Goal: Task Accomplishment & Management: Complete application form

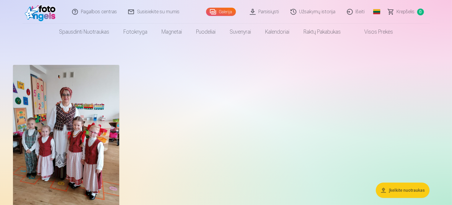
click at [49, 11] on img at bounding box center [42, 11] width 34 height 19
click at [37, 9] on img at bounding box center [42, 11] width 34 height 19
click at [36, 9] on img at bounding box center [42, 11] width 34 height 19
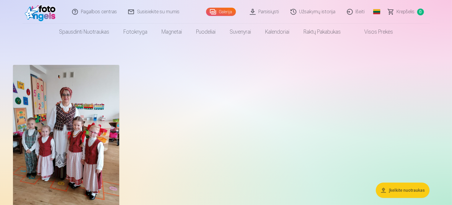
click at [36, 9] on img at bounding box center [42, 11] width 34 height 19
click at [357, 12] on link "Išeiti" at bounding box center [356, 12] width 29 height 24
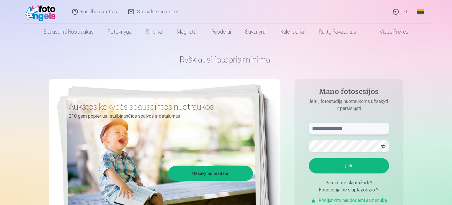
click at [331, 129] on input "text" at bounding box center [349, 129] width 80 height 12
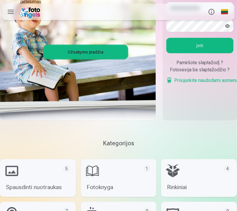
scroll to position [59, 0]
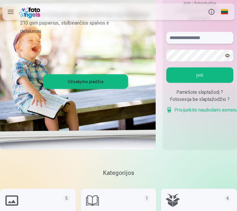
click at [175, 37] on input "text" at bounding box center [199, 38] width 67 height 12
click at [181, 40] on input "text" at bounding box center [199, 38] width 67 height 12
type input "**********"
click at [229, 55] on button "button" at bounding box center [227, 55] width 11 height 11
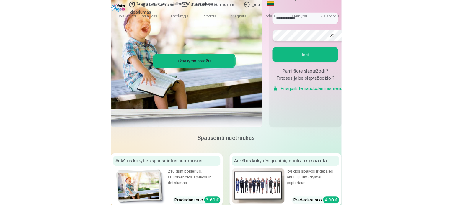
scroll to position [40, 0]
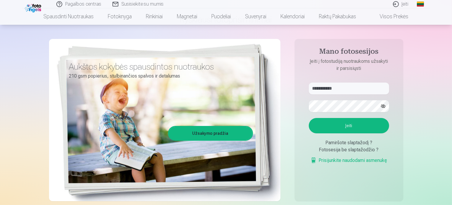
click at [341, 127] on button "Įeiti" at bounding box center [349, 125] width 80 height 15
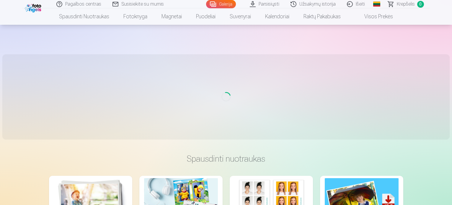
scroll to position [33, 0]
